Goal: Task Accomplishment & Management: Manage account settings

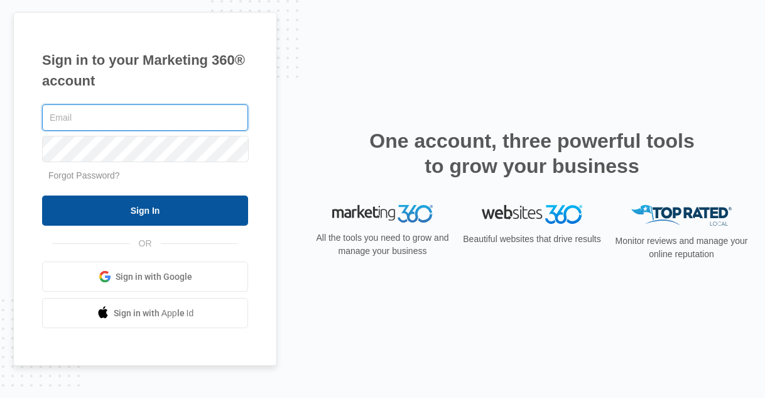
type input "[EMAIL_ADDRESS][DOMAIN_NAME]"
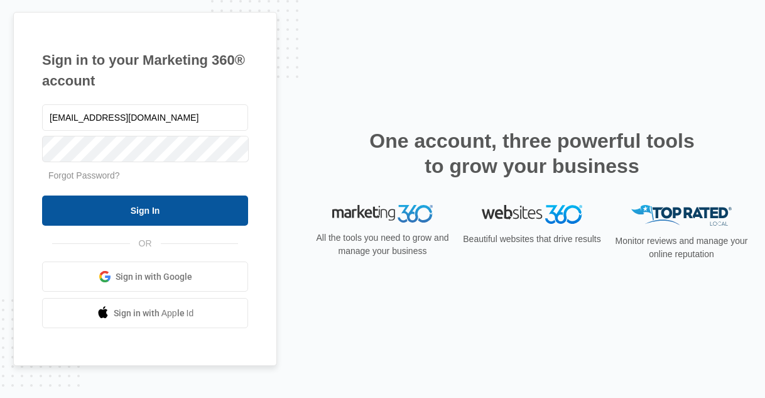
click at [178, 205] on input "Sign In" at bounding box center [145, 210] width 206 height 30
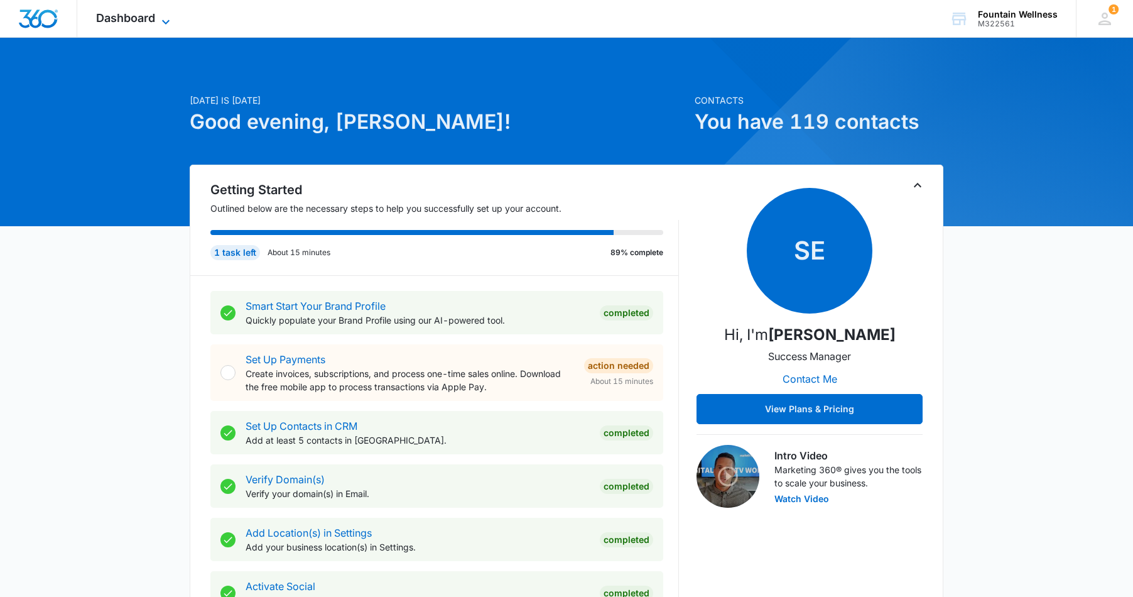
click at [147, 19] on span "Dashboard" at bounding box center [125, 17] width 59 height 13
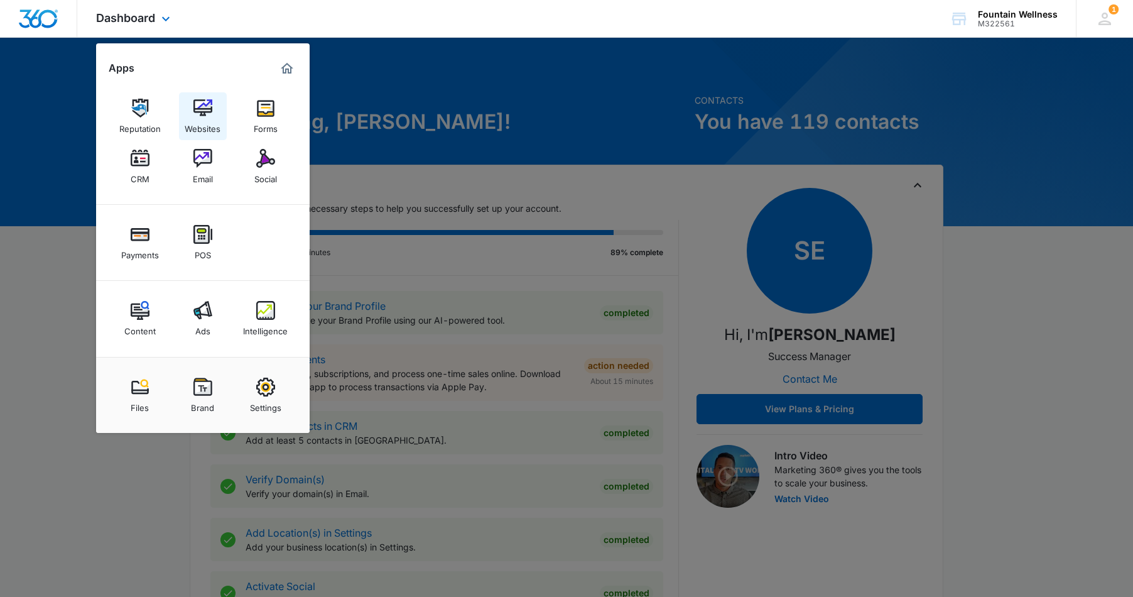
click at [198, 114] on img at bounding box center [202, 108] width 19 height 19
